Goal: Information Seeking & Learning: Learn about a topic

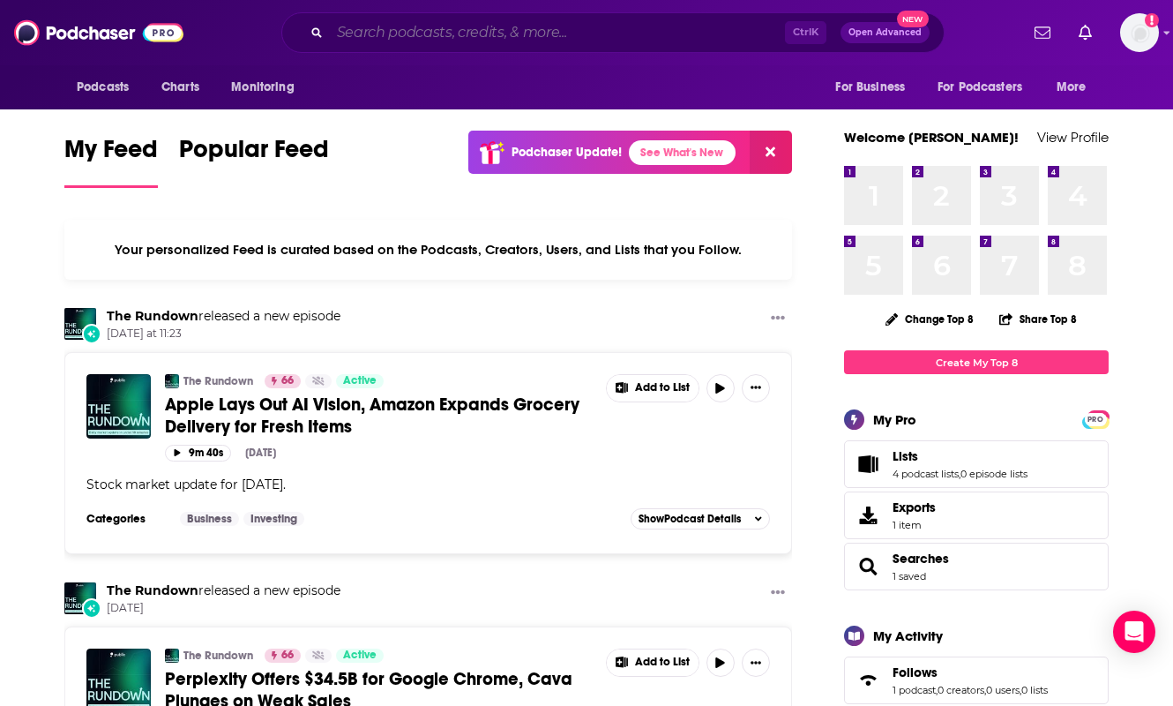
click at [415, 41] on input "Search podcasts, credits, & more..." at bounding box center [557, 33] width 455 height 28
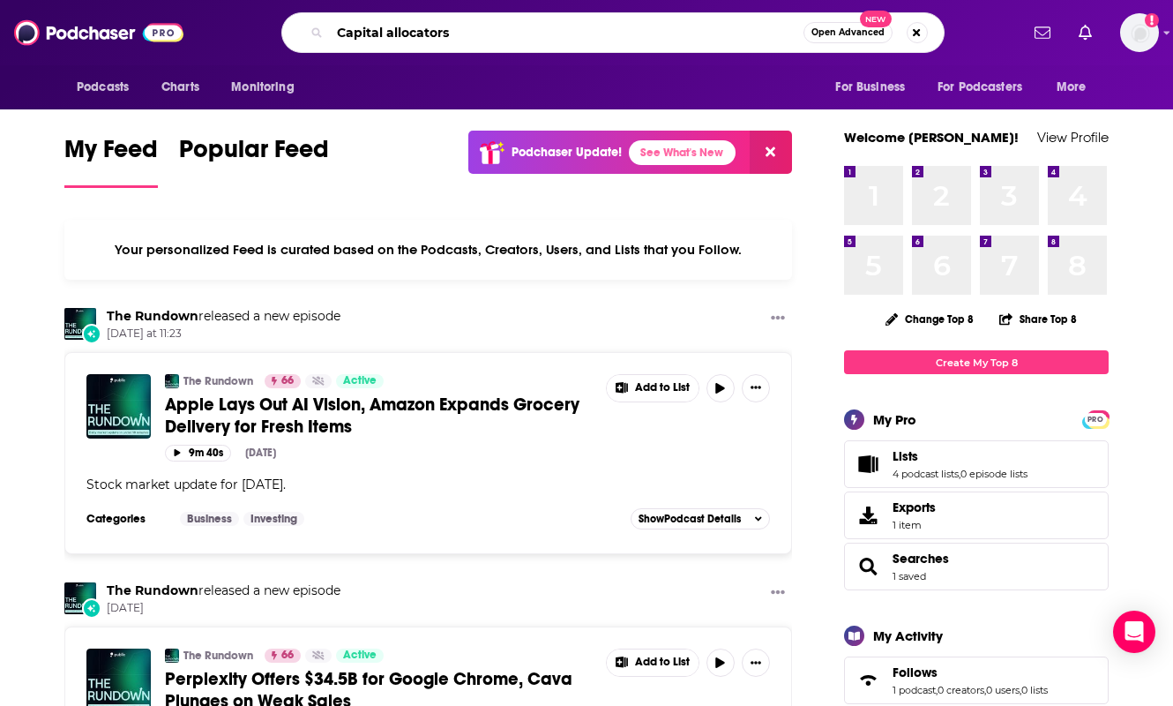
type input "Capital allocators"
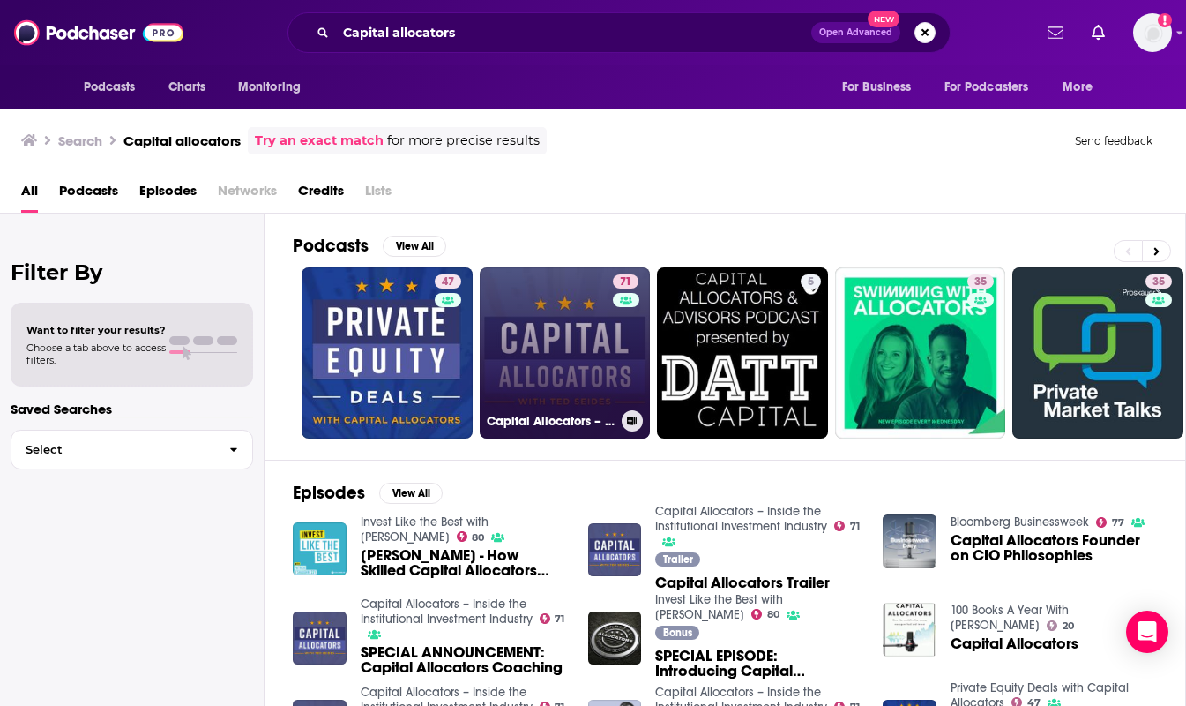
click at [546, 353] on link "71 Capital Allocators – Inside the Institutional Investment Industry" at bounding box center [565, 352] width 171 height 171
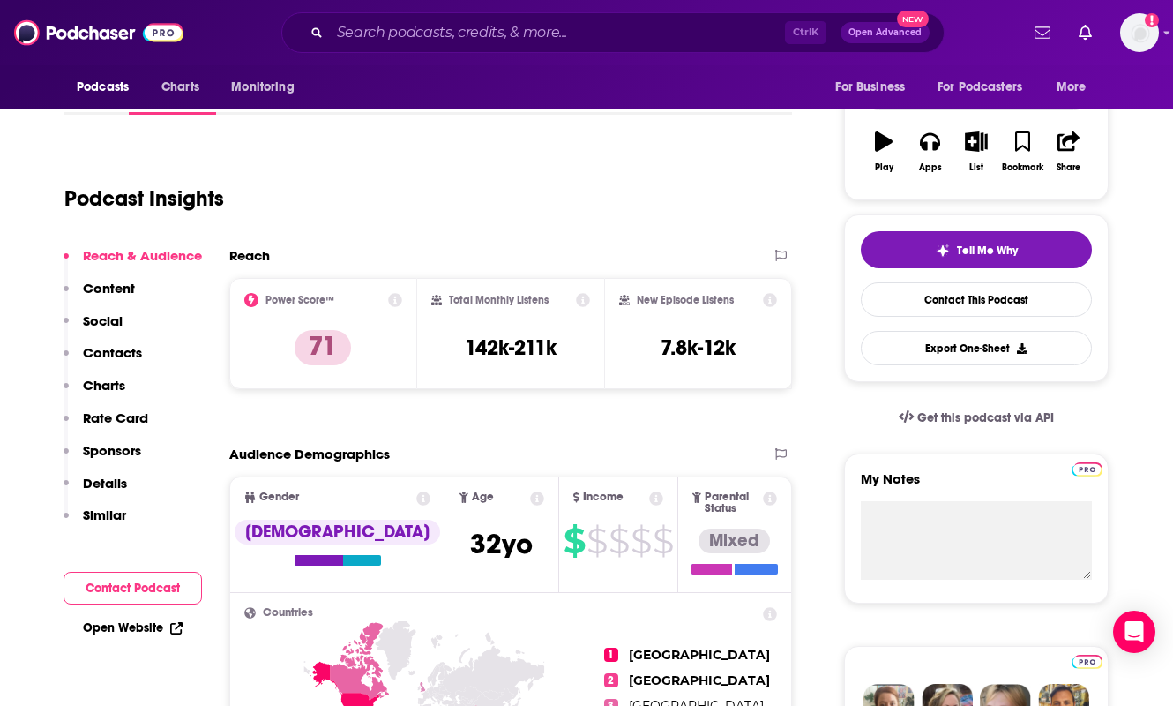
scroll to position [265, 0]
